Goal: Task Accomplishment & Management: Complete application form

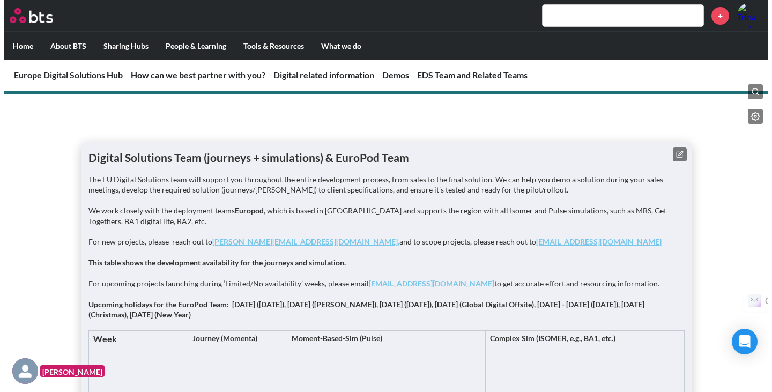
scroll to position [1302, 0]
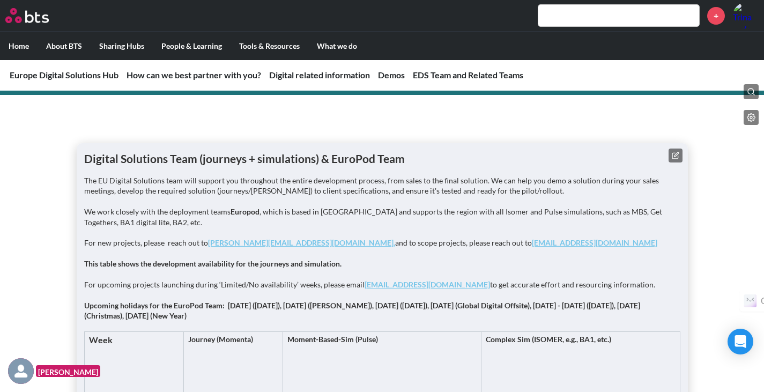
click at [678, 157] on icon at bounding box center [676, 156] width 8 height 8
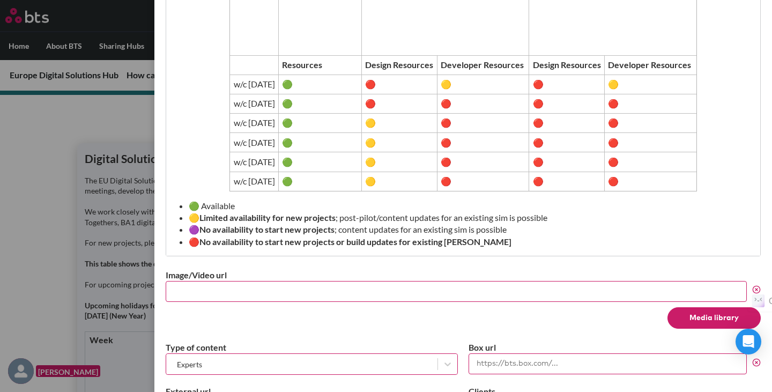
scroll to position [477, 0]
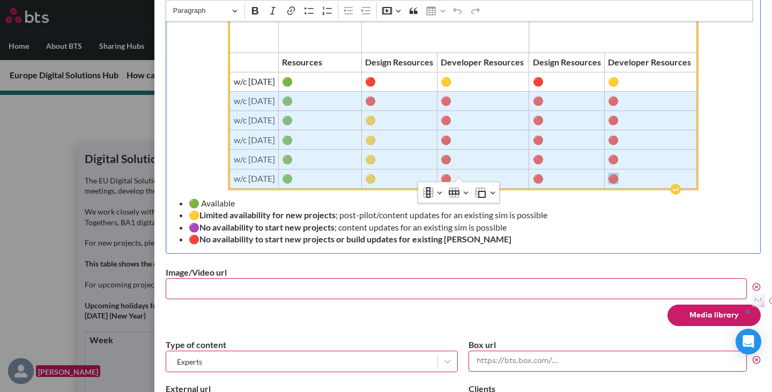
drag, startPoint x: 635, startPoint y: 166, endPoint x: 230, endPoint y: 88, distance: 412.8
click at [230, 88] on tbody "Week Journey (Momenta) Moment-Based-Sim (Pulse) Complex Sim (ISOMER, e.g., BA1,…" at bounding box center [463, 84] width 467 height 210
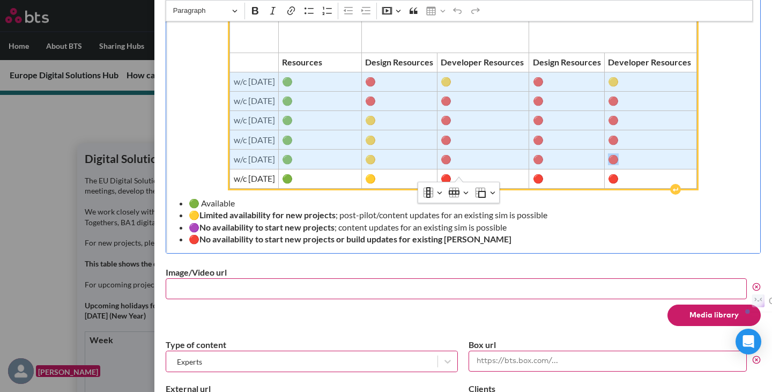
drag, startPoint x: 215, startPoint y: 70, endPoint x: 634, endPoint y: 150, distance: 426.4
click at [634, 150] on tbody "Week Journey (Momenta) Moment-Based-Sim (Pulse) Complex Sim (ISOMER, e.g., BA1,…" at bounding box center [463, 84] width 467 height 210
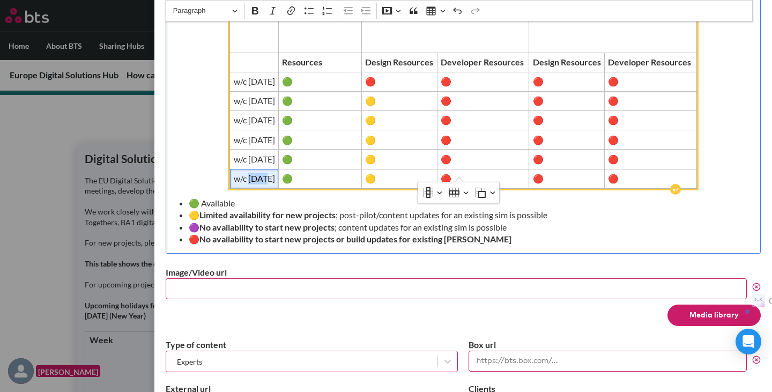
drag, startPoint x: 230, startPoint y: 167, endPoint x: 247, endPoint y: 167, distance: 16.6
click at [247, 173] on span "w/c [DATE]" at bounding box center [254, 179] width 41 height 12
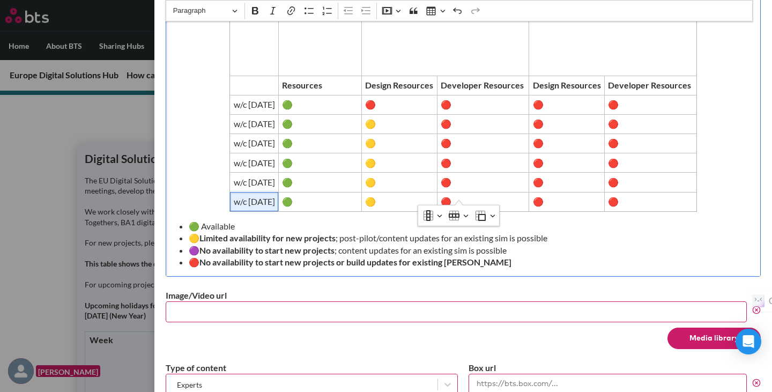
scroll to position [427, 0]
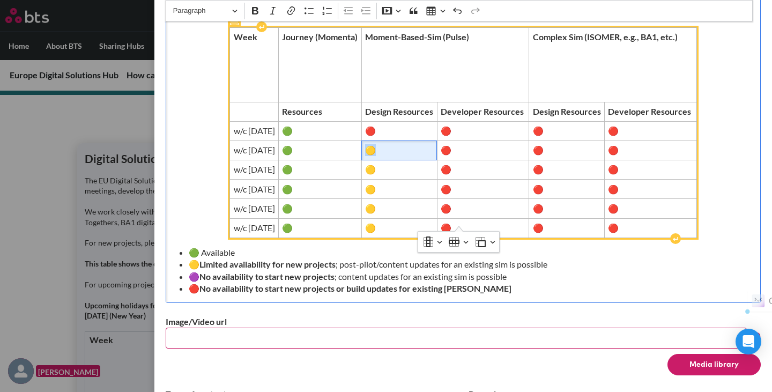
click at [390, 144] on span "🟡" at bounding box center [399, 150] width 68 height 12
copy span "🟡"
drag, startPoint x: 461, startPoint y: 119, endPoint x: 467, endPoint y: 118, distance: 6.0
click at [467, 125] on span "🔴" at bounding box center [483, 131] width 85 height 12
click at [465, 144] on span "🔴" at bounding box center [483, 150] width 85 height 12
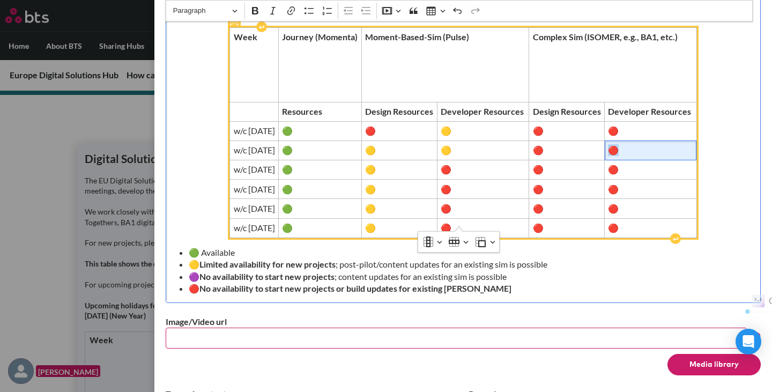
drag, startPoint x: 625, startPoint y: 138, endPoint x: 632, endPoint y: 138, distance: 7.0
click at [632, 144] on span "🔴" at bounding box center [650, 150] width 85 height 12
drag, startPoint x: 556, startPoint y: 137, endPoint x: 548, endPoint y: 137, distance: 8.6
click at [548, 144] on span "🔴" at bounding box center [567, 150] width 68 height 12
copy span "🔴"
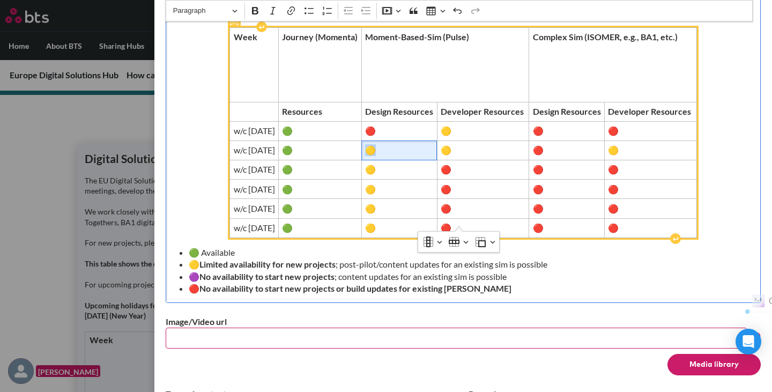
drag, startPoint x: 384, startPoint y: 137, endPoint x: 390, endPoint y: 137, distance: 5.9
click at [390, 144] on span "🟡" at bounding box center [399, 150] width 68 height 12
click at [416, 222] on span "🟡" at bounding box center [399, 228] width 68 height 12
drag, startPoint x: 626, startPoint y: 136, endPoint x: 633, endPoint y: 136, distance: 7.0
click at [633, 144] on span "🟡" at bounding box center [650, 150] width 85 height 12
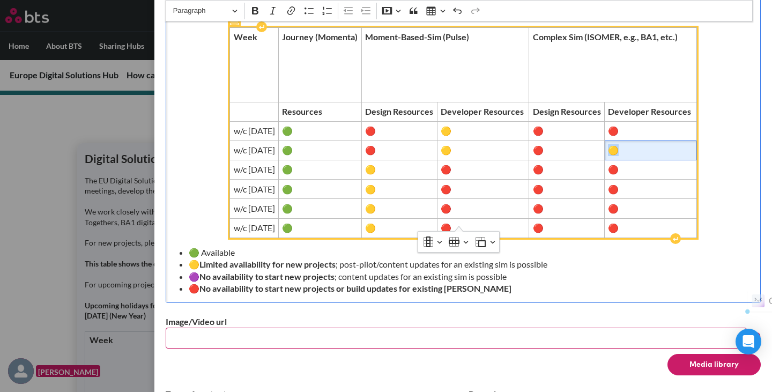
copy span "🟡"
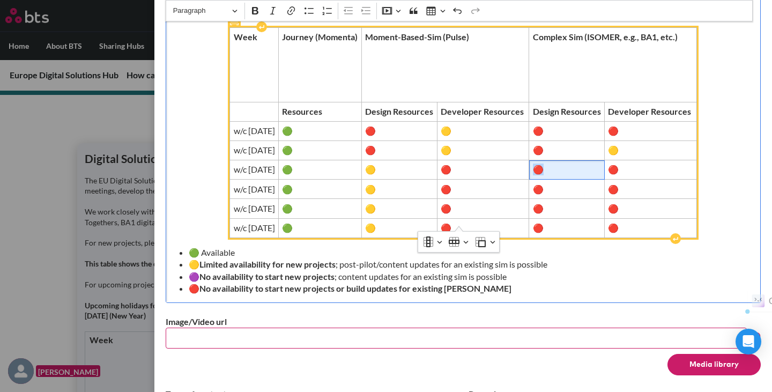
drag, startPoint x: 550, startPoint y: 158, endPoint x: 556, endPoint y: 157, distance: 6.1
click at [556, 164] on span "🔴" at bounding box center [567, 170] width 68 height 12
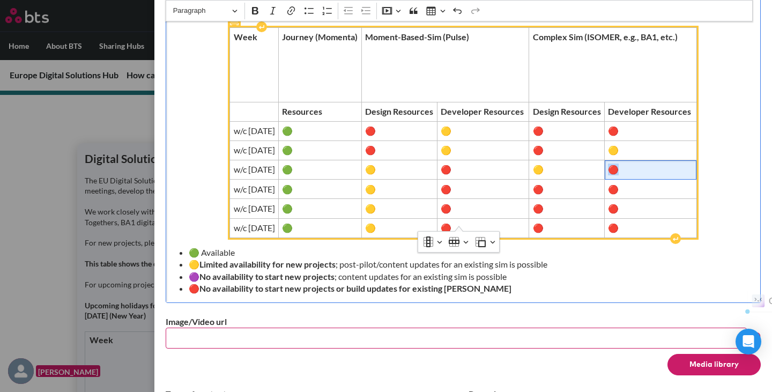
click at [630, 164] on span "🔴" at bounding box center [650, 170] width 85 height 12
copy span "🔴"
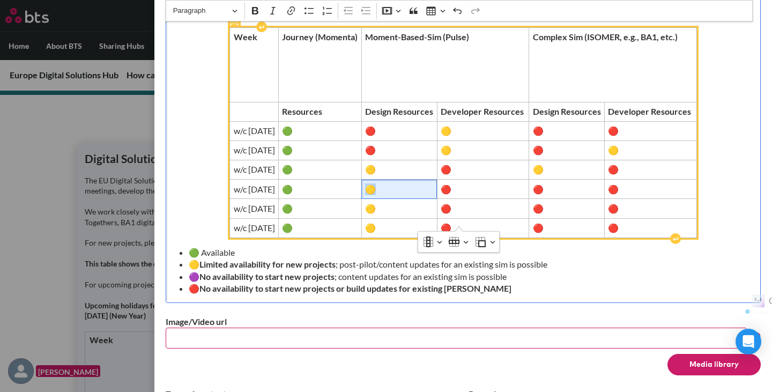
click at [390, 183] on span "🟡" at bounding box center [399, 189] width 68 height 12
click at [304, 222] on span "🟢" at bounding box center [320, 228] width 76 height 12
copy span "🟢"
drag, startPoint x: 458, startPoint y: 216, endPoint x: 463, endPoint y: 215, distance: 5.4
click at [463, 222] on span "🔴" at bounding box center [483, 228] width 85 height 12
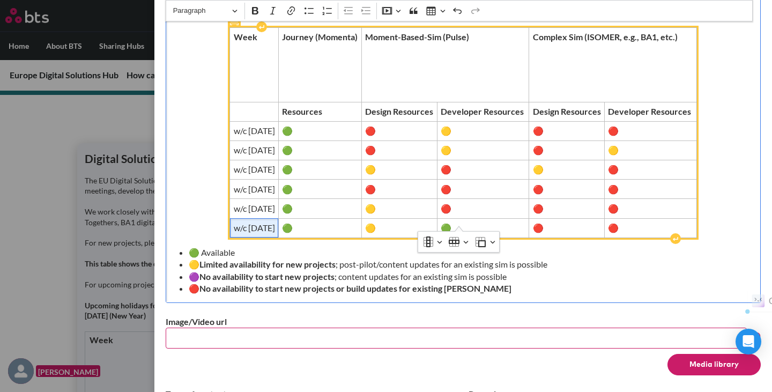
drag, startPoint x: 222, startPoint y: 214, endPoint x: 271, endPoint y: 215, distance: 49.3
click at [271, 222] on span "w/c [DATE]" at bounding box center [254, 228] width 41 height 12
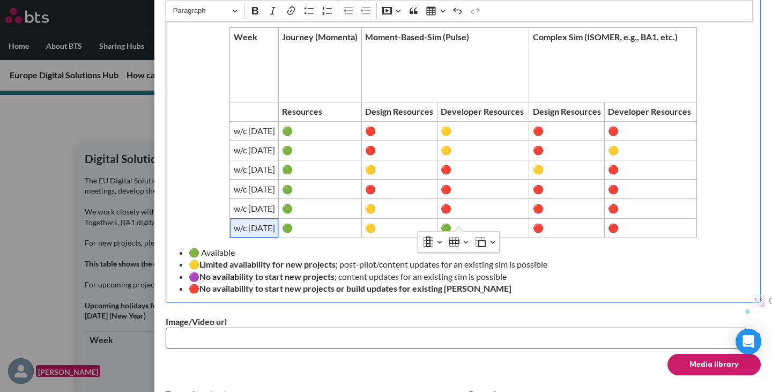
click at [349, 247] on li "🟢 Available" at bounding box center [468, 253] width 558 height 12
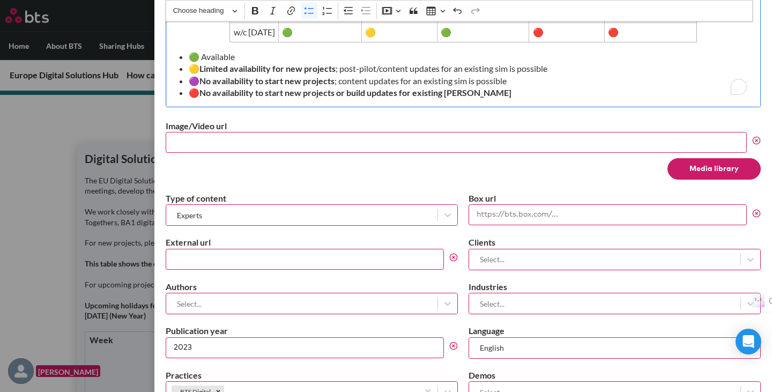
scroll to position [768, 0]
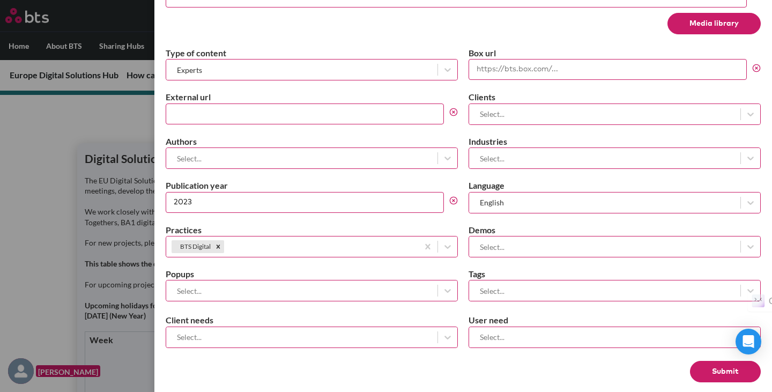
click at [716, 361] on button "Submit" at bounding box center [725, 371] width 71 height 21
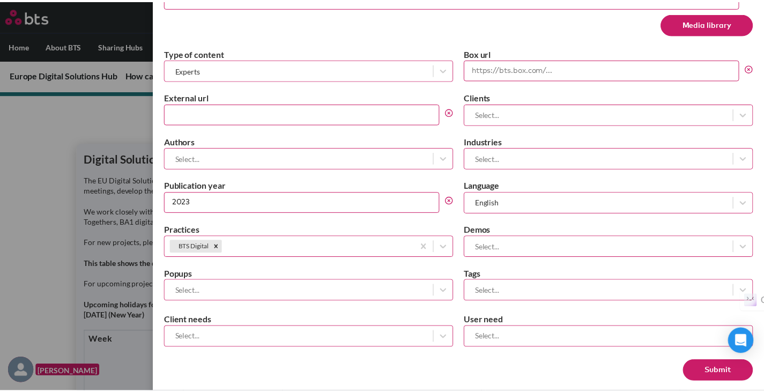
scroll to position [0, 0]
